Goal: Check status: Check status

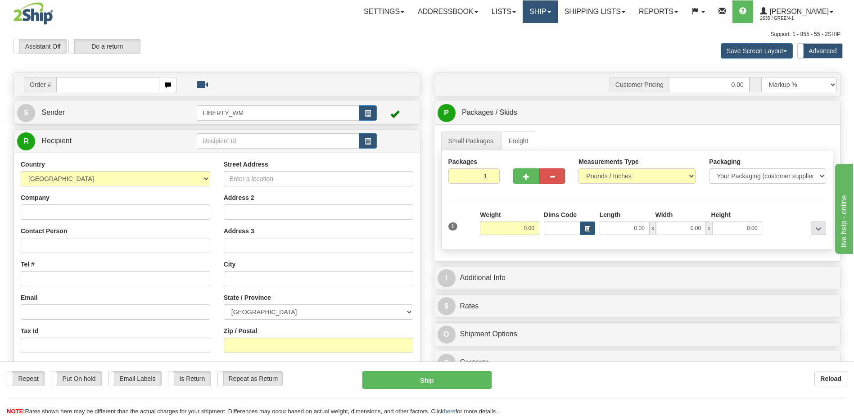
click at [555, 14] on link "Ship" at bounding box center [540, 11] width 35 height 23
click at [541, 43] on span "OnHold / Order Queue" at bounding box center [516, 43] width 63 height 7
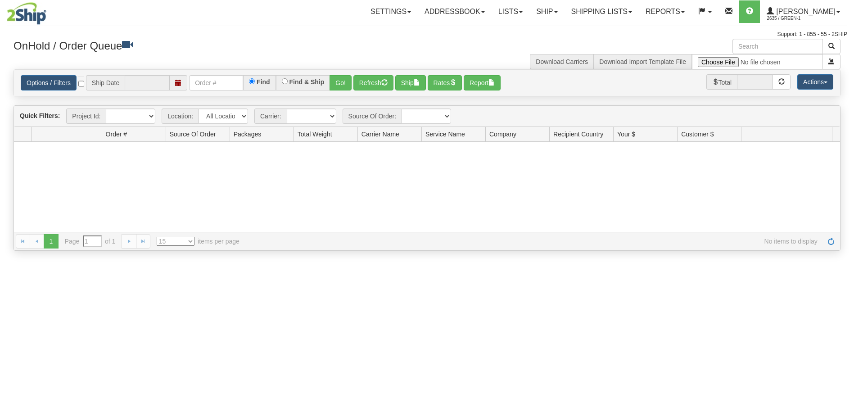
type input "[DATE]"
